Goal: Find specific fact: Find specific page/section

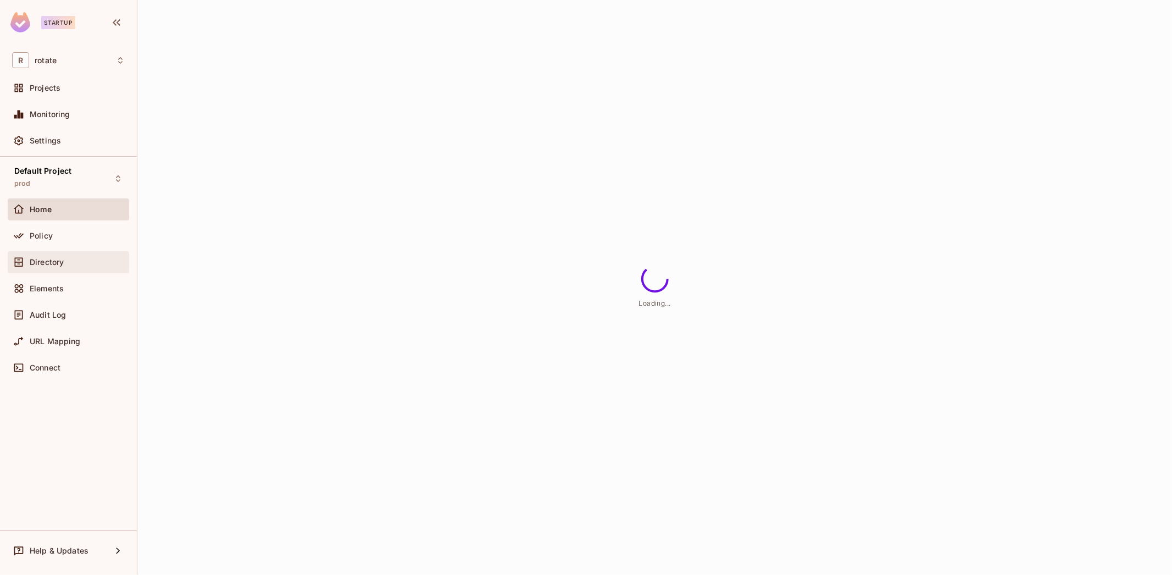
click at [92, 263] on div "Directory" at bounding box center [77, 262] width 95 height 9
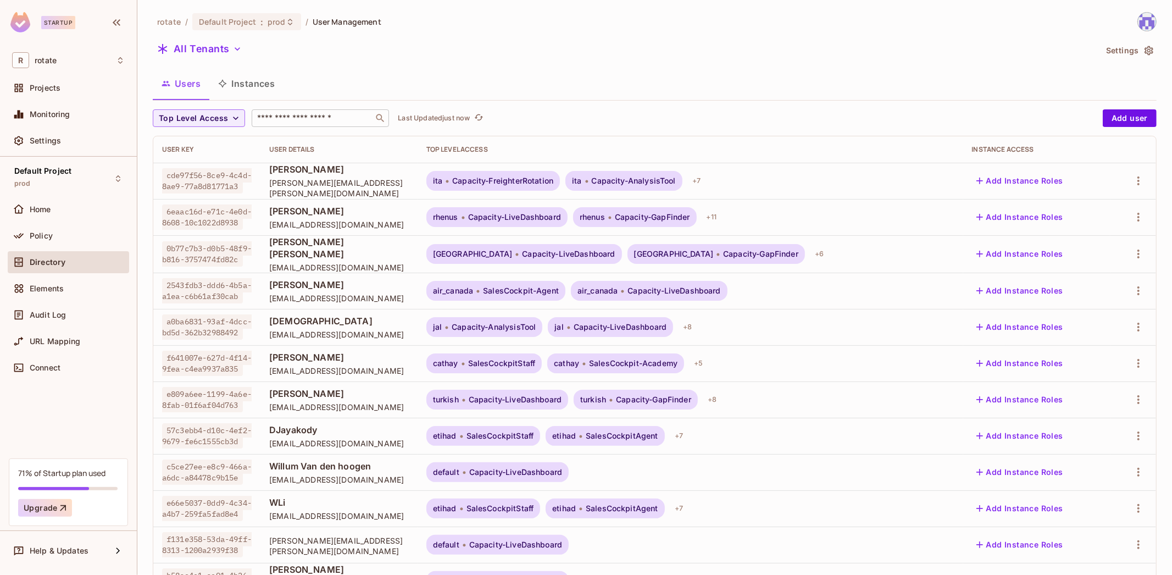
click at [291, 116] on input "text" at bounding box center [312, 118] width 115 height 11
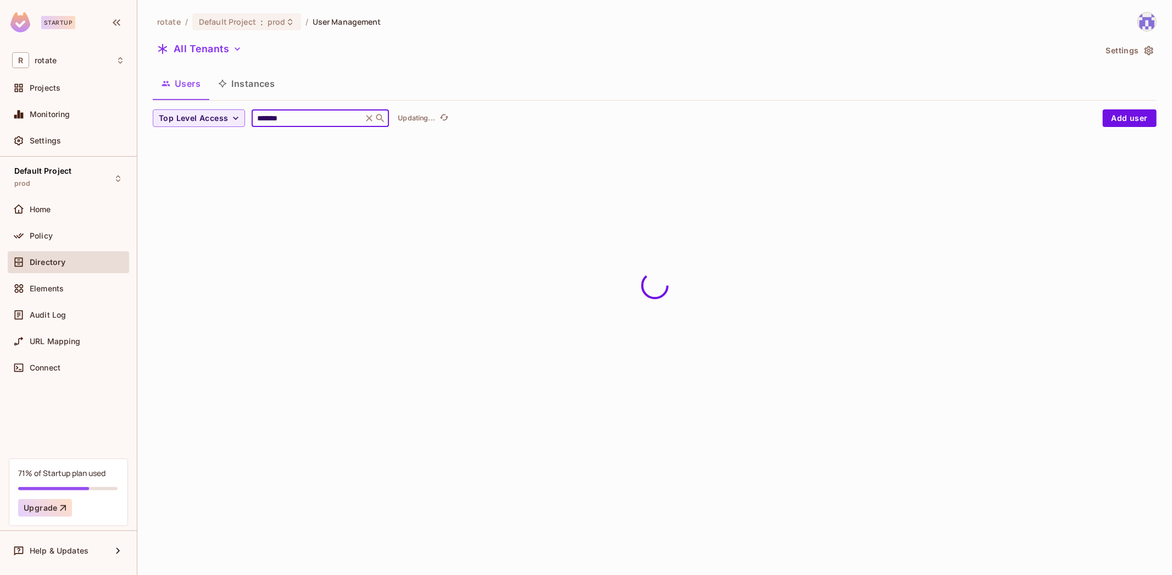
type input "*******"
click at [458, 82] on div "Users Instances" at bounding box center [655, 83] width 1004 height 27
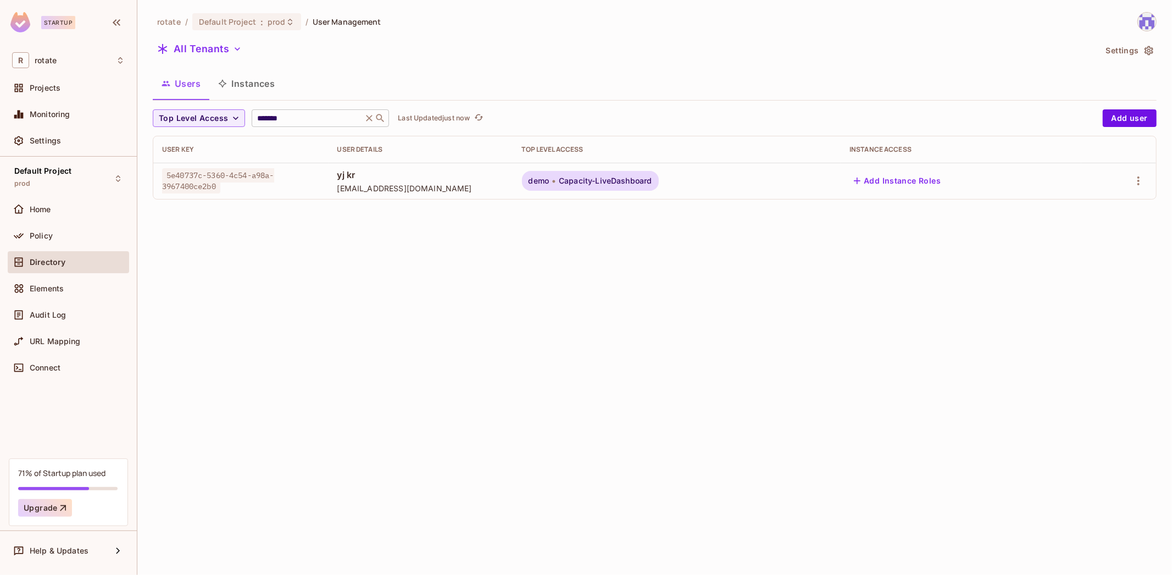
click at [304, 118] on input "*******" at bounding box center [307, 118] width 104 height 11
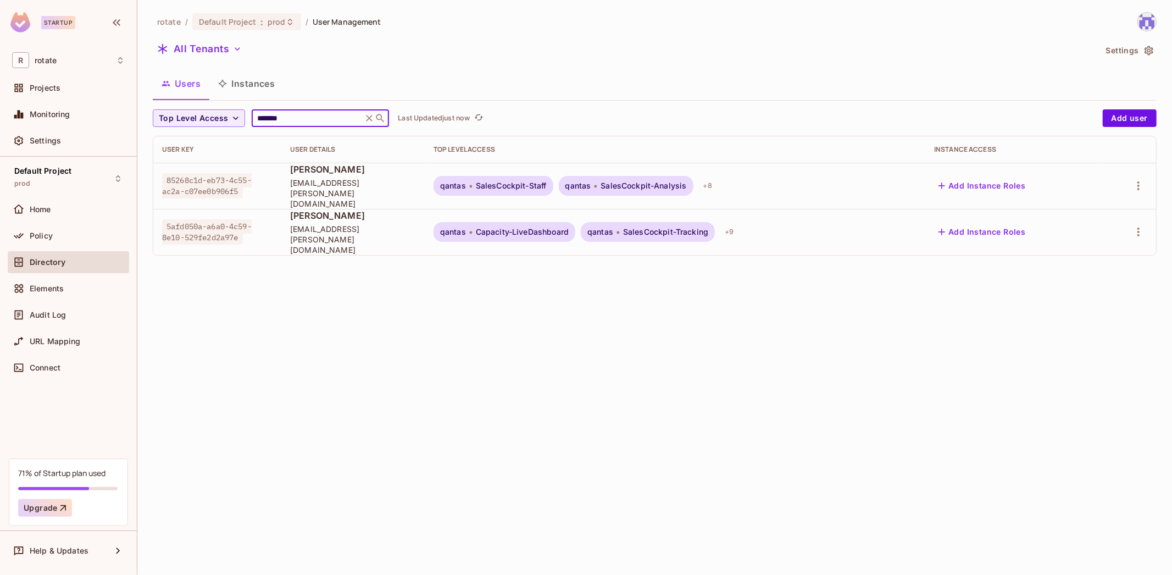
type input "*******"
drag, startPoint x: 167, startPoint y: 176, endPoint x: 242, endPoint y: 186, distance: 75.9
click at [242, 186] on span "85268c1d-eb73-4c55-ac2a-c07ee0b906f5" at bounding box center [207, 185] width 90 height 25
copy span "85268c1d-eb73-4c55-ac2a-c07ee0b906f5"
drag, startPoint x: 168, startPoint y: 213, endPoint x: 242, endPoint y: 223, distance: 75.4
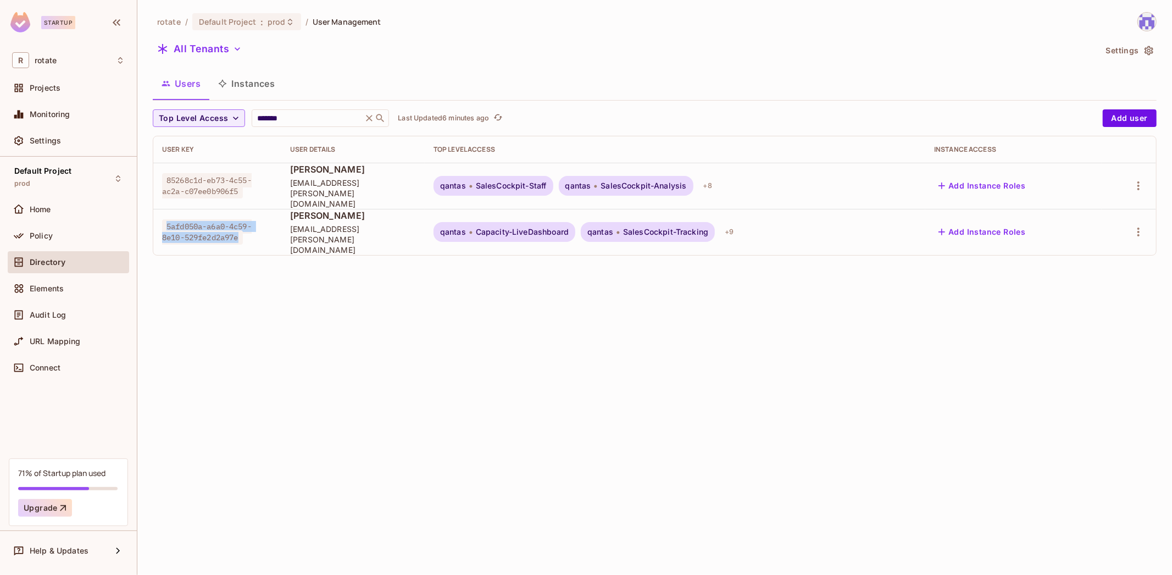
click at [242, 223] on span "5afd050a-a6a0-4c59-8e10-529fe2d2a97e" at bounding box center [207, 231] width 90 height 25
copy span "5afd050a-a6a0-4c59-8e10-529fe2d2a97e"
click at [1142, 225] on icon "button" at bounding box center [1138, 231] width 13 height 13
click at [1115, 266] on div "Top Level Roles" at bounding box center [1097, 266] width 59 height 11
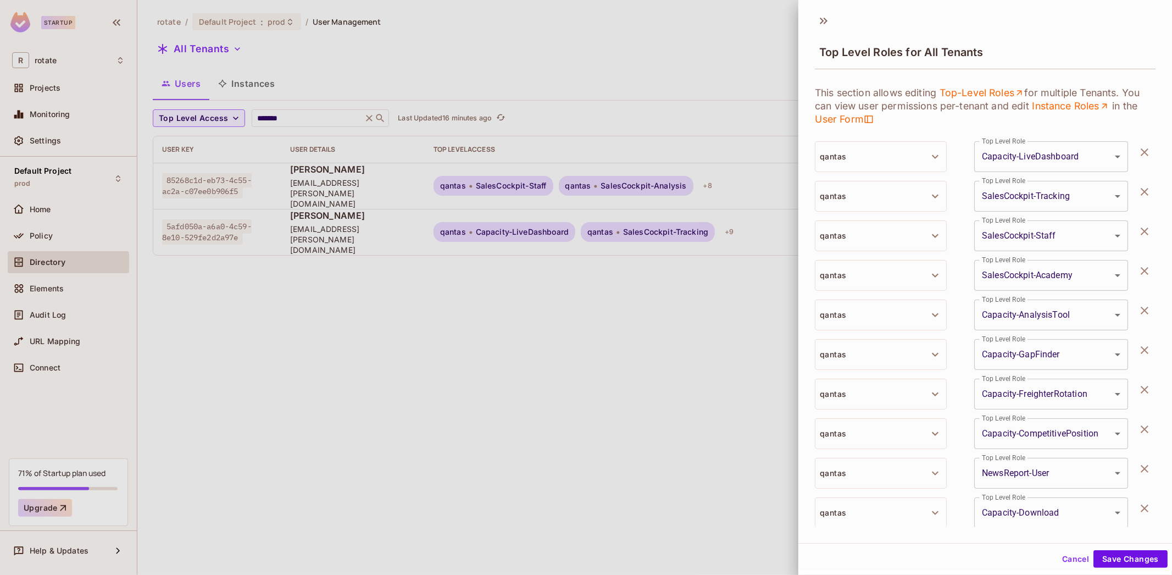
click at [680, 309] on div at bounding box center [586, 287] width 1172 height 575
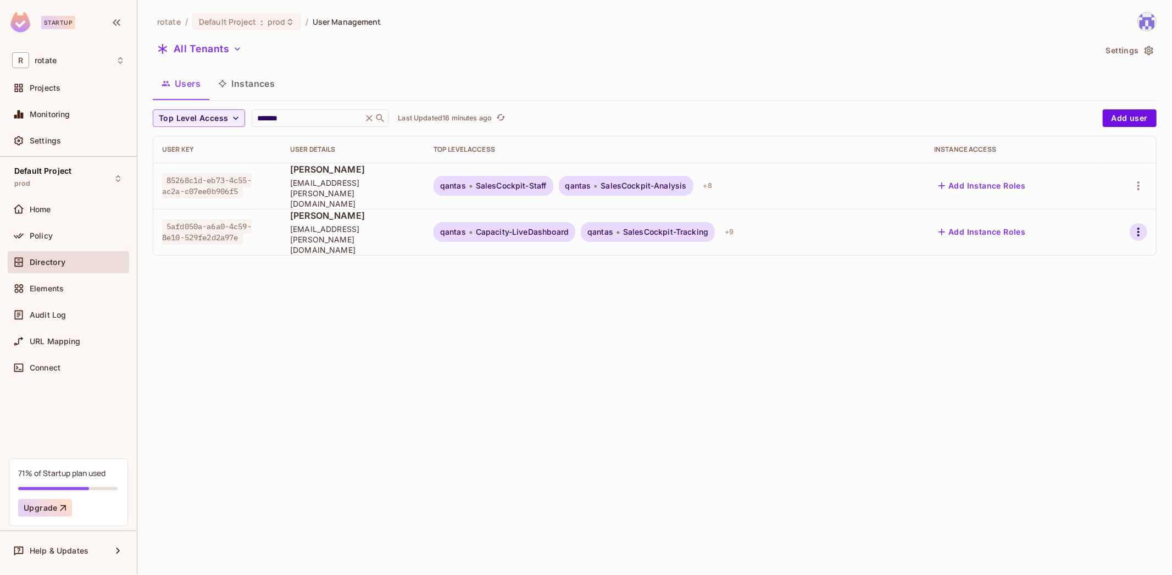
click at [1133, 225] on icon "button" at bounding box center [1138, 231] width 13 height 13
click at [1109, 291] on div "Edit Attributes" at bounding box center [1095, 290] width 54 height 11
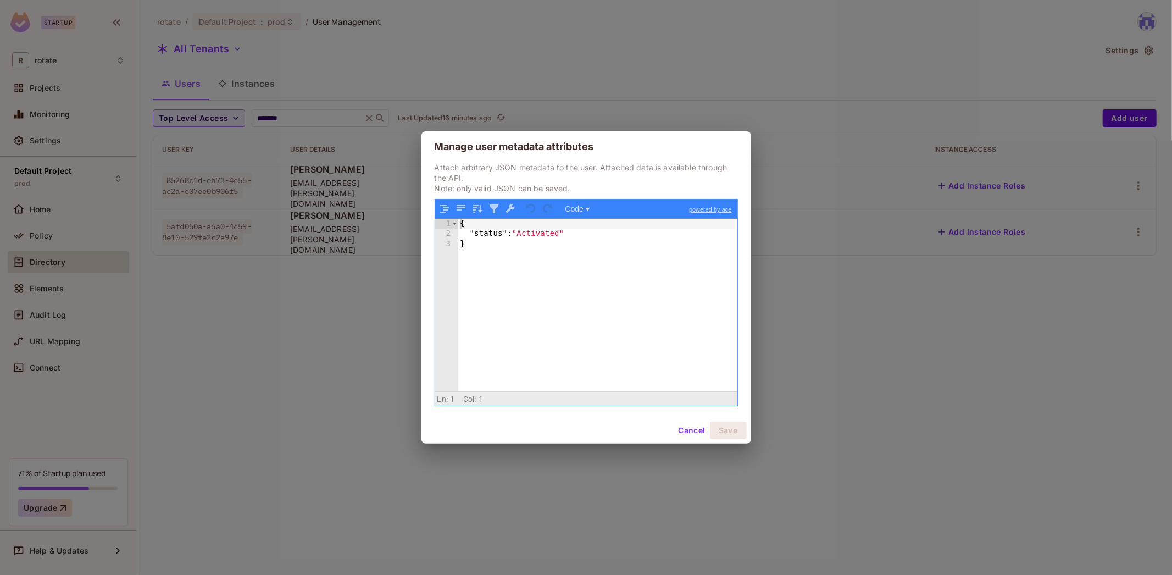
click at [836, 373] on div "Manage user metadata attributes Attach arbitrary JSON metadata to the user. Att…" at bounding box center [586, 287] width 1172 height 575
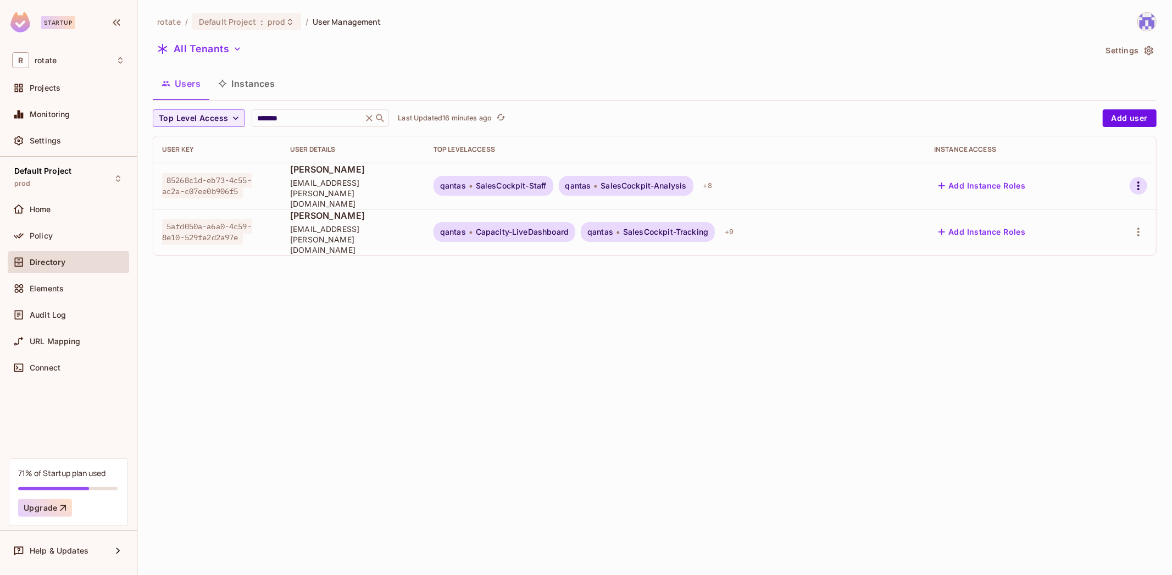
click at [1141, 182] on icon "button" at bounding box center [1138, 185] width 13 height 13
click at [1090, 250] on div "Edit Attributes" at bounding box center [1095, 253] width 54 height 11
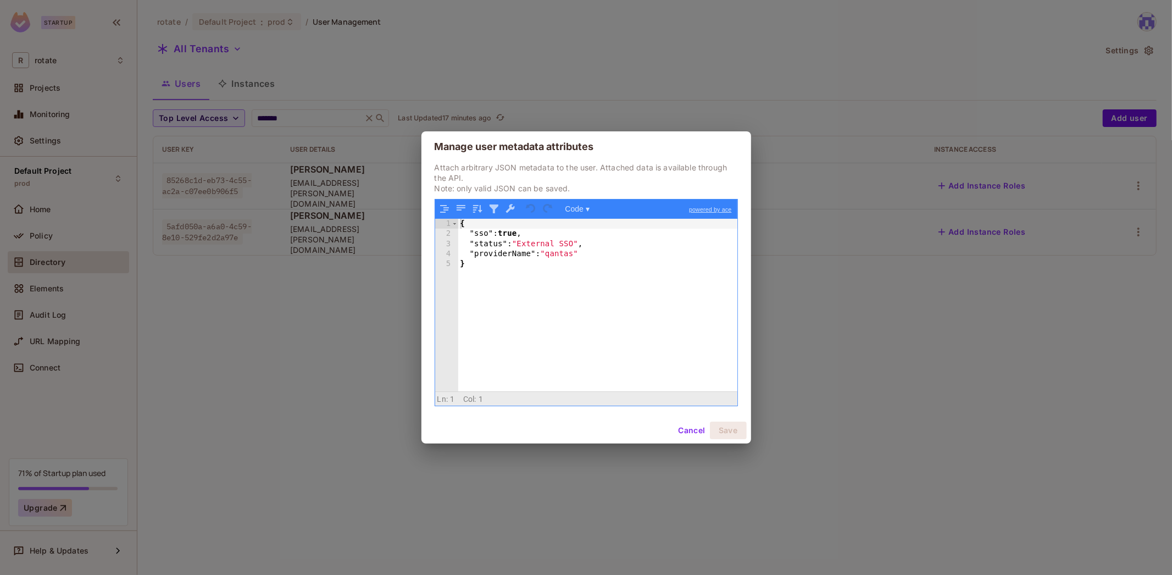
click at [692, 424] on button "Cancel" at bounding box center [692, 431] width 36 height 18
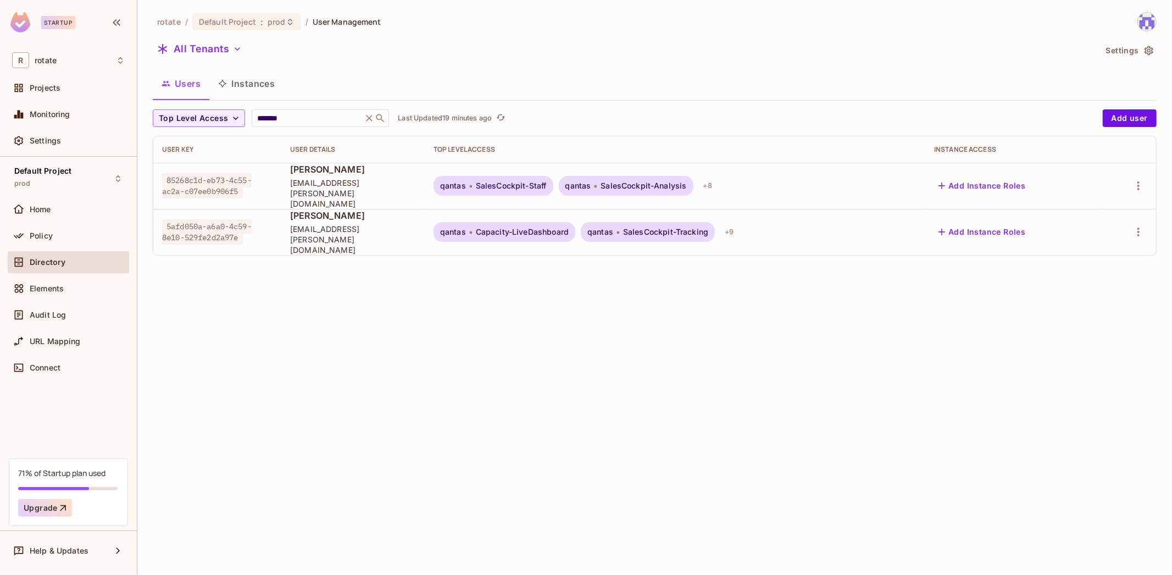
click at [185, 193] on td "85268c1d-eb73-4c55-ac2a-c07ee0b906f5" at bounding box center [217, 186] width 128 height 46
drag, startPoint x: 165, startPoint y: 174, endPoint x: 240, endPoint y: 184, distance: 74.9
click at [240, 184] on span "85268c1d-eb73-4c55-ac2a-c07ee0b906f5" at bounding box center [207, 185] width 90 height 25
copy span "85268c1d-eb73-4c55-ac2a-c07ee0b906f5"
